Goal: Information Seeking & Learning: Find specific fact

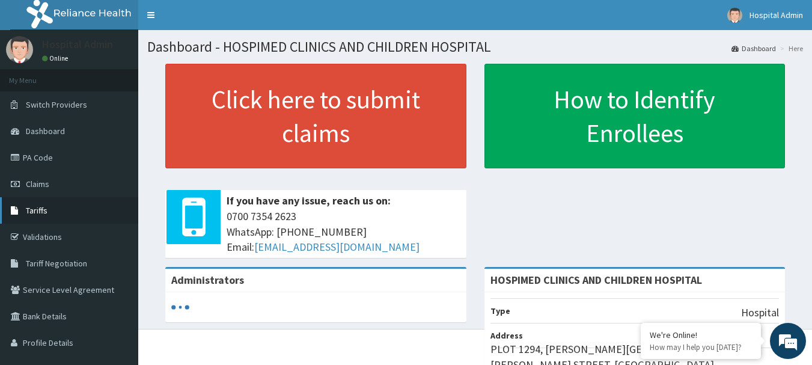
click at [46, 209] on span "Tariffs" at bounding box center [37, 210] width 22 height 11
click at [29, 212] on span "Tariffs" at bounding box center [37, 210] width 22 height 11
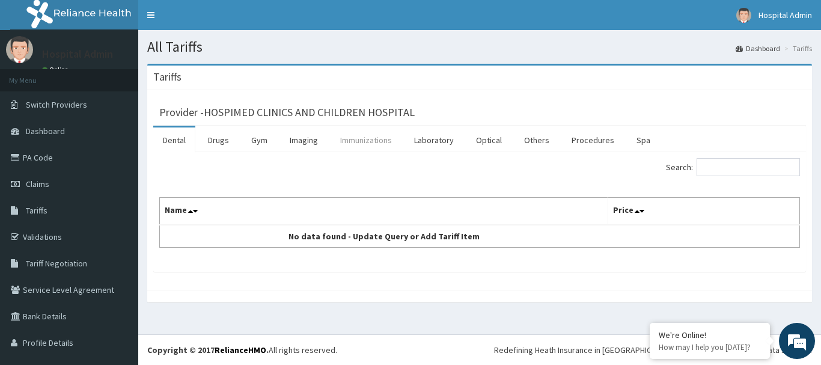
click at [376, 147] on link "Immunizations" at bounding box center [365, 139] width 71 height 25
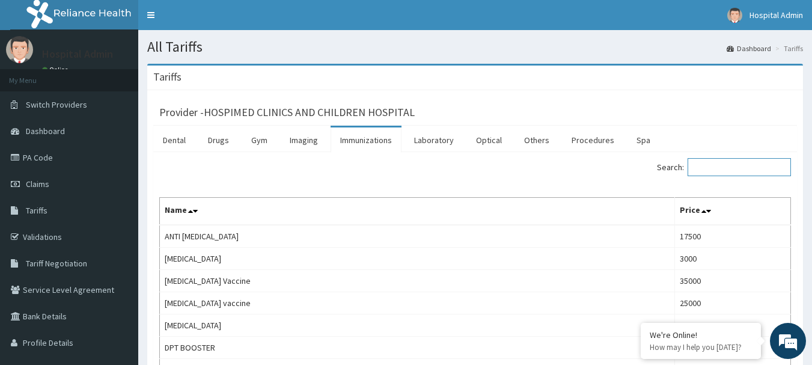
click at [729, 168] on input "Search:" at bounding box center [738, 167] width 103 height 18
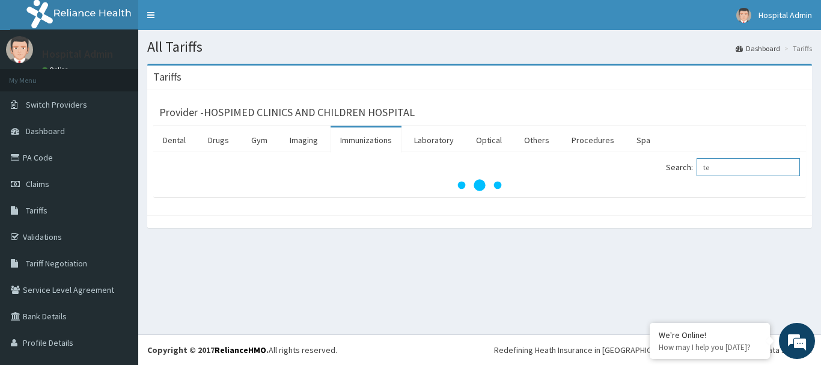
type input "t"
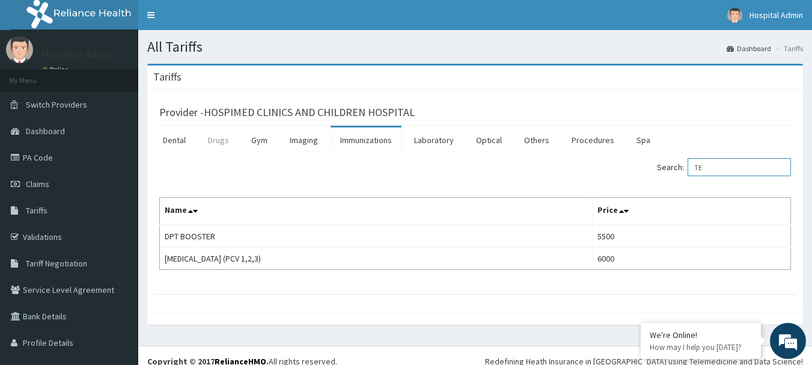
type input "TE"
click at [215, 139] on link "Drugs" at bounding box center [218, 139] width 40 height 25
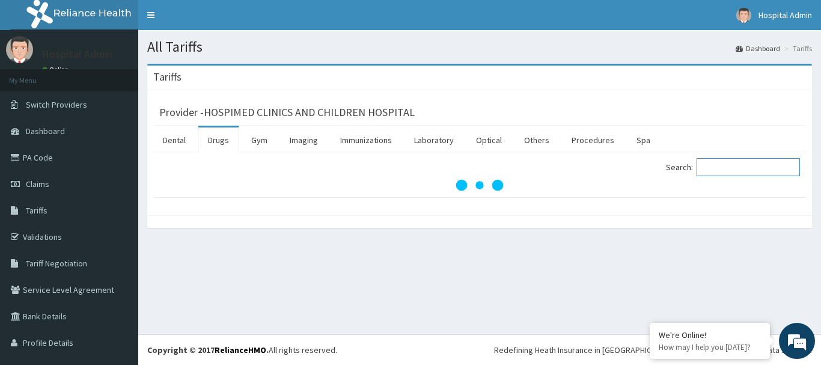
click at [711, 169] on input "Search:" at bounding box center [747, 167] width 103 height 18
type input "T"
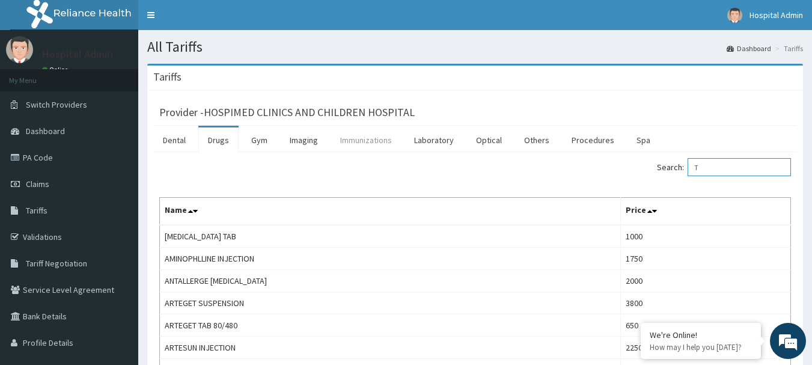
type input "T"
click at [350, 136] on link "Immunizations" at bounding box center [365, 139] width 71 height 25
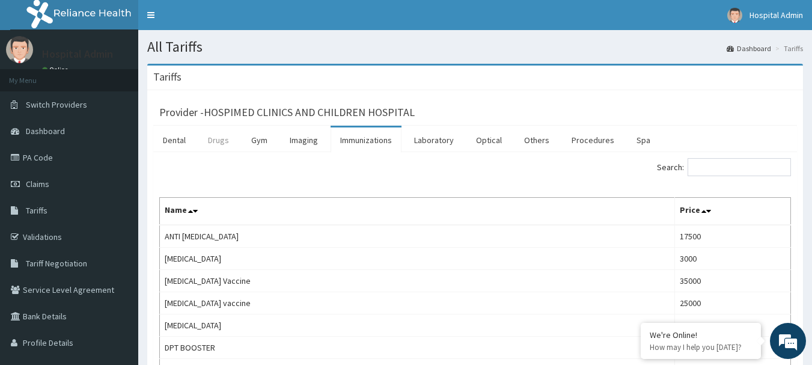
click at [212, 139] on link "Drugs" at bounding box center [218, 139] width 40 height 25
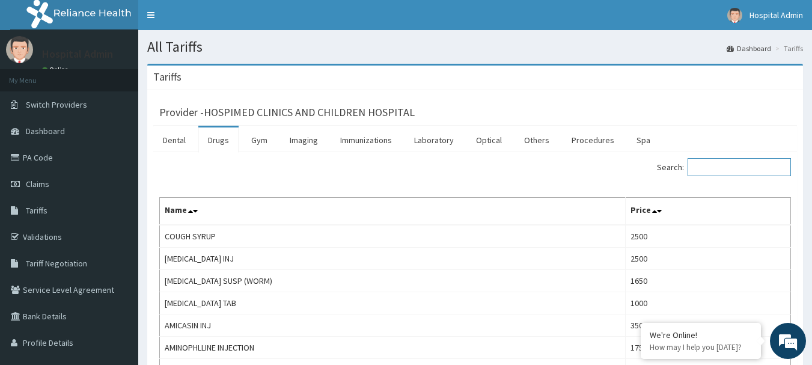
click at [712, 173] on input "Search:" at bounding box center [738, 167] width 103 height 18
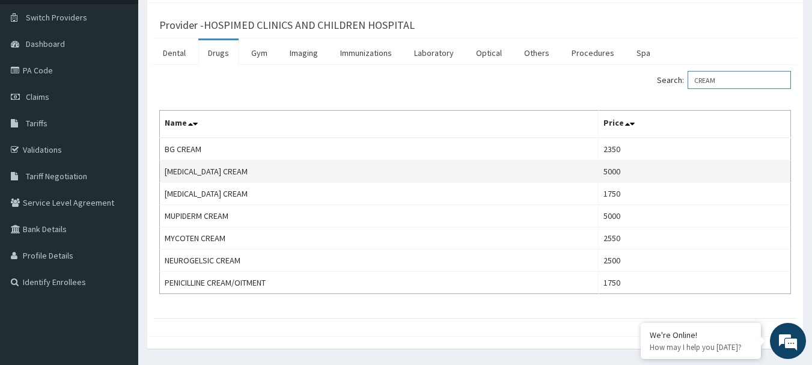
scroll to position [60, 0]
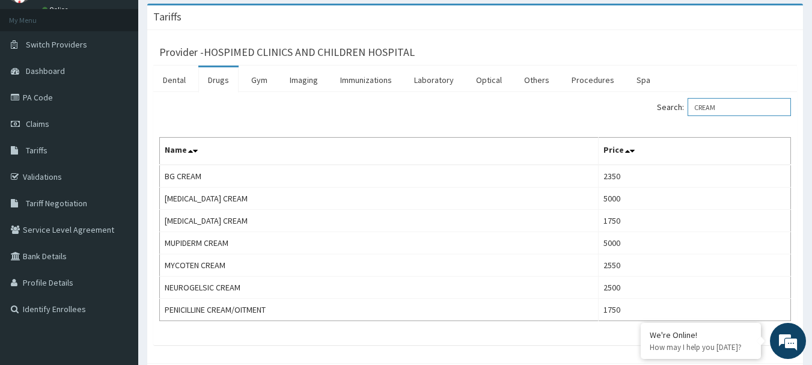
type input "CREAM"
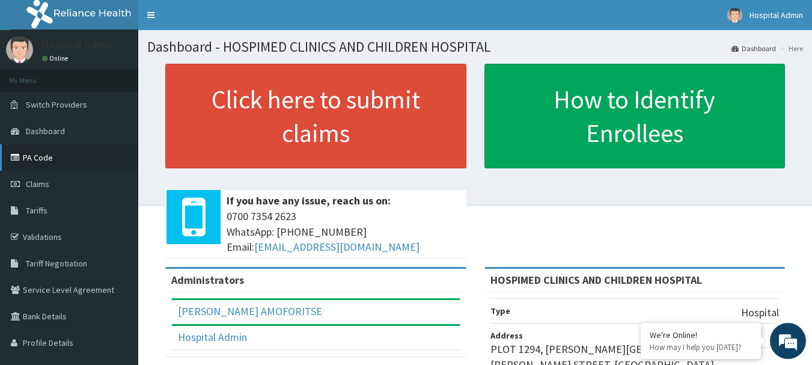
click at [56, 158] on link "PA Code" at bounding box center [69, 157] width 138 height 26
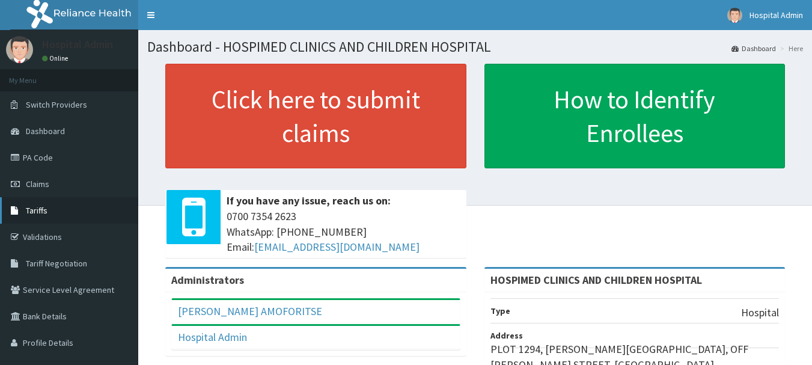
click at [50, 207] on link "Tariffs" at bounding box center [69, 210] width 138 height 26
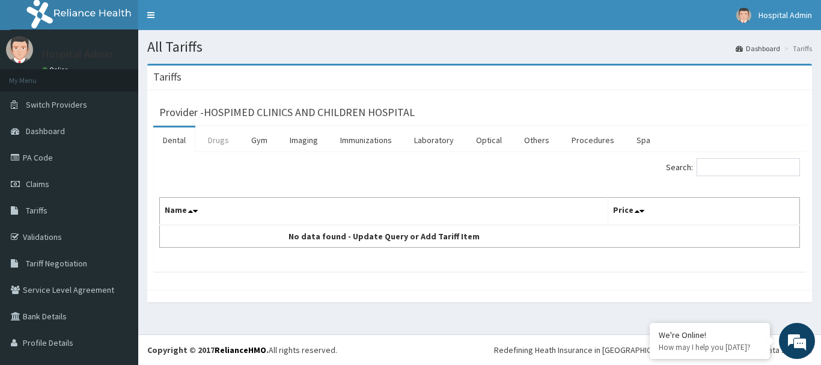
click at [215, 141] on link "Drugs" at bounding box center [218, 139] width 40 height 25
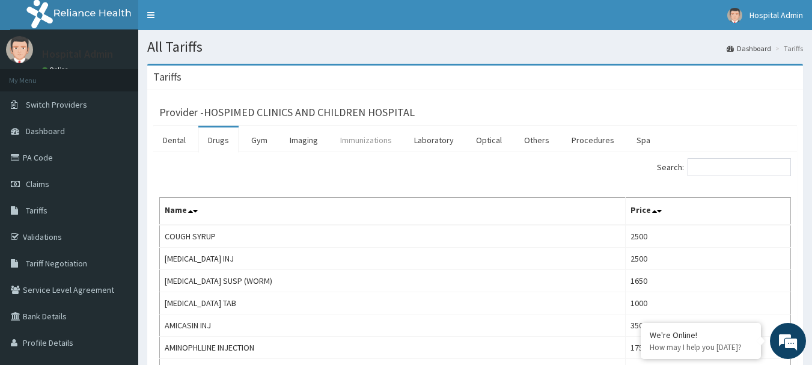
click at [361, 136] on link "Immunizations" at bounding box center [365, 139] width 71 height 25
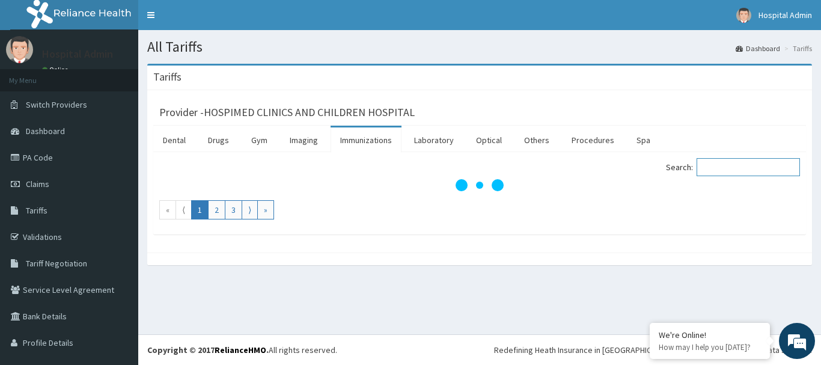
click at [702, 171] on input "Search:" at bounding box center [747, 167] width 103 height 18
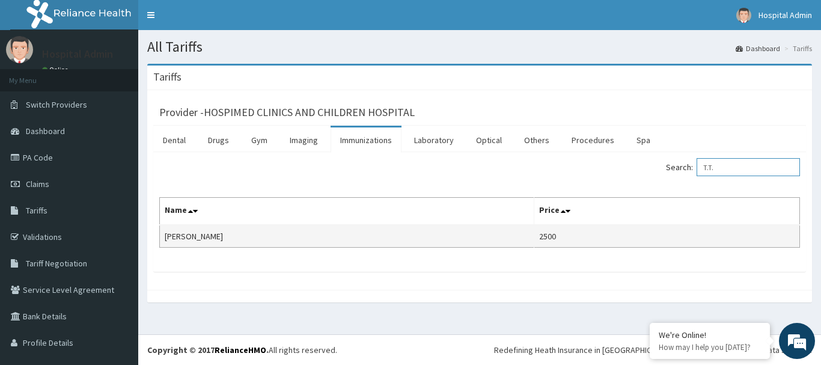
type input "T.T."
drag, startPoint x: 204, startPoint y: 236, endPoint x: 162, endPoint y: 236, distance: 42.1
click at [162, 236] on td "T.T. Vaccine" at bounding box center [347, 236] width 374 height 23
copy td "T.T. Vaccine"
